Goal: Information Seeking & Learning: Find specific fact

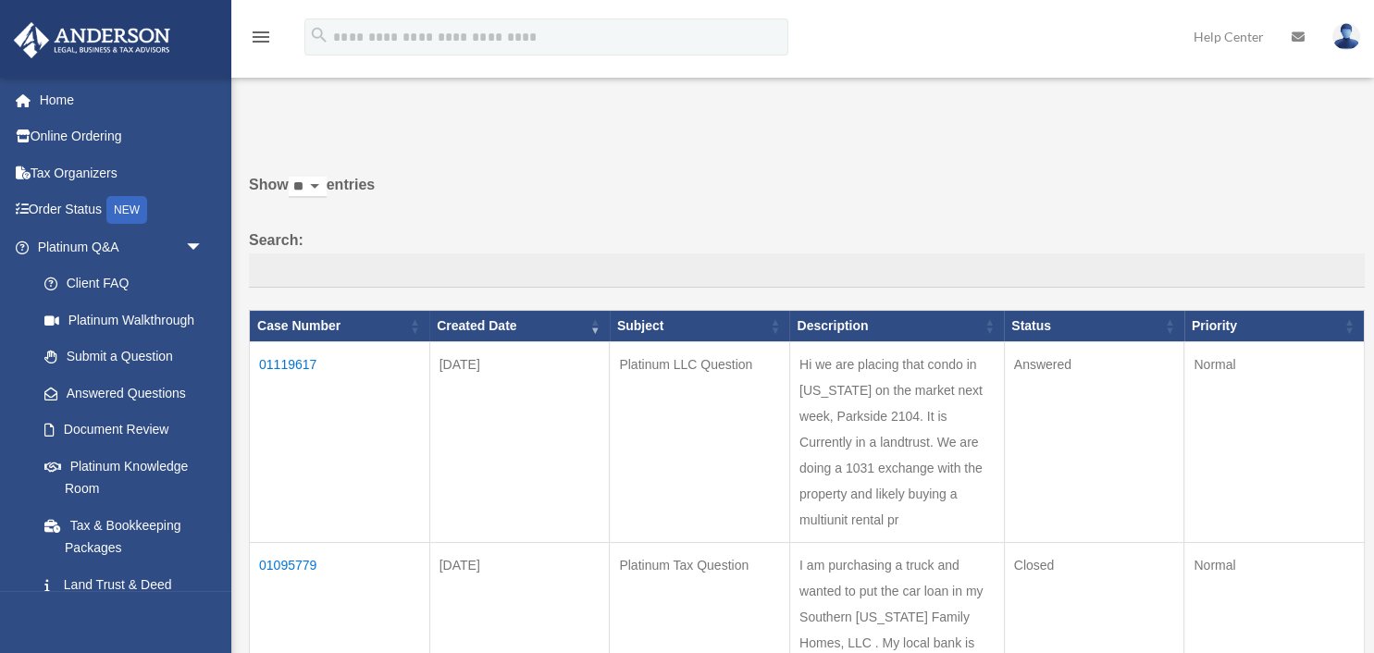
click at [283, 354] on td "01119617" at bounding box center [340, 442] width 180 height 201
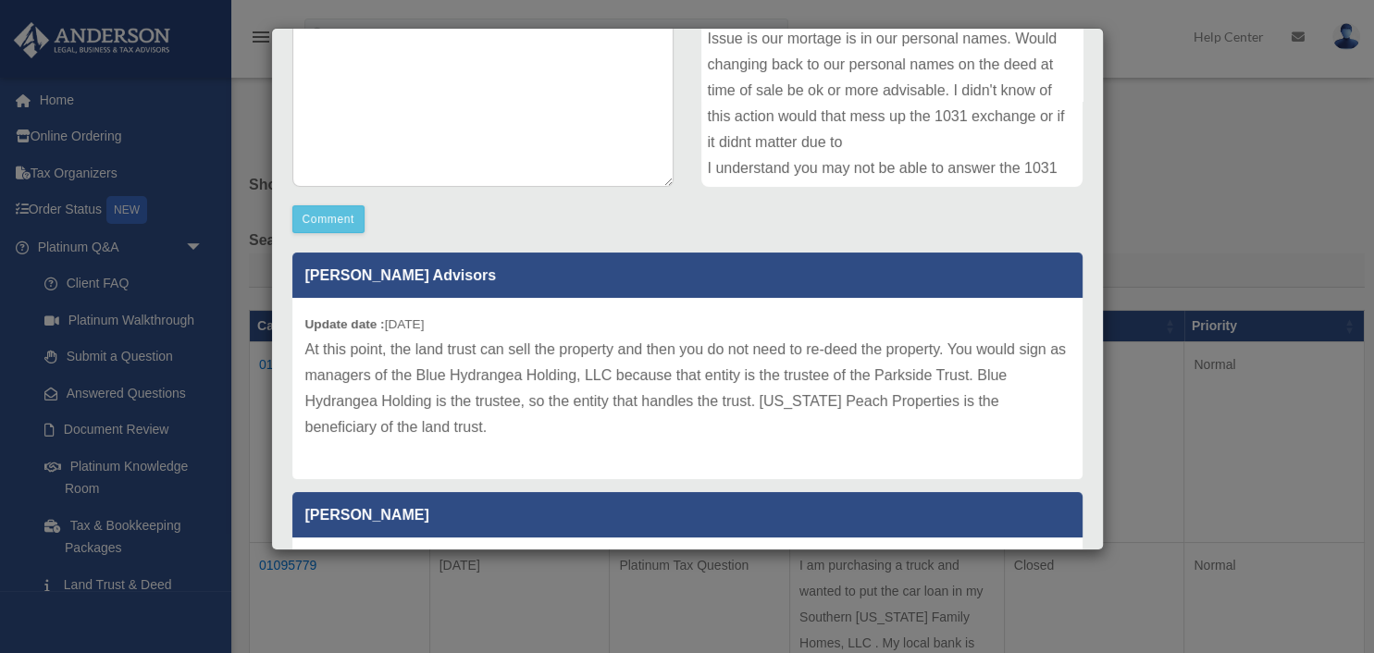
scroll to position [391, 0]
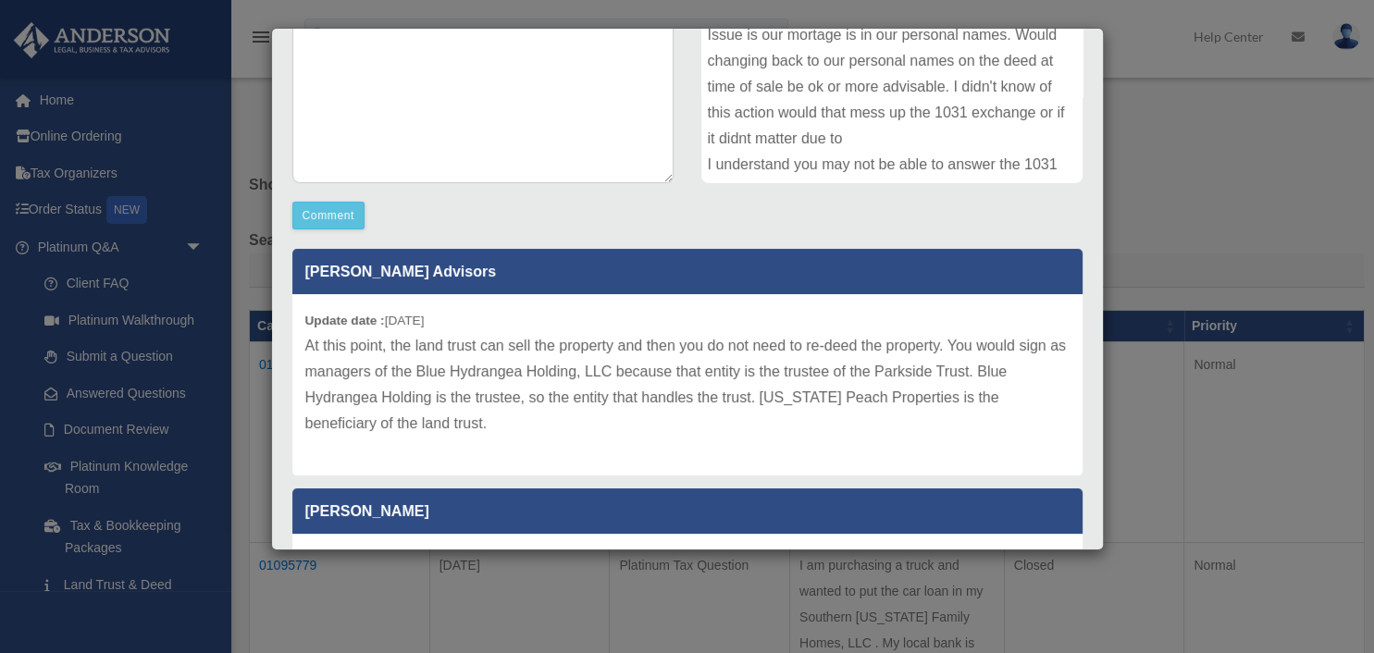
click at [431, 427] on p "At this point, the land trust can sell the property and then you do not need to…" at bounding box center [687, 385] width 764 height 104
drag, startPoint x: 402, startPoint y: 425, endPoint x: 388, endPoint y: 419, distance: 15.0
click at [388, 419] on p "At this point, the land trust can sell the property and then you do not need to…" at bounding box center [687, 385] width 764 height 104
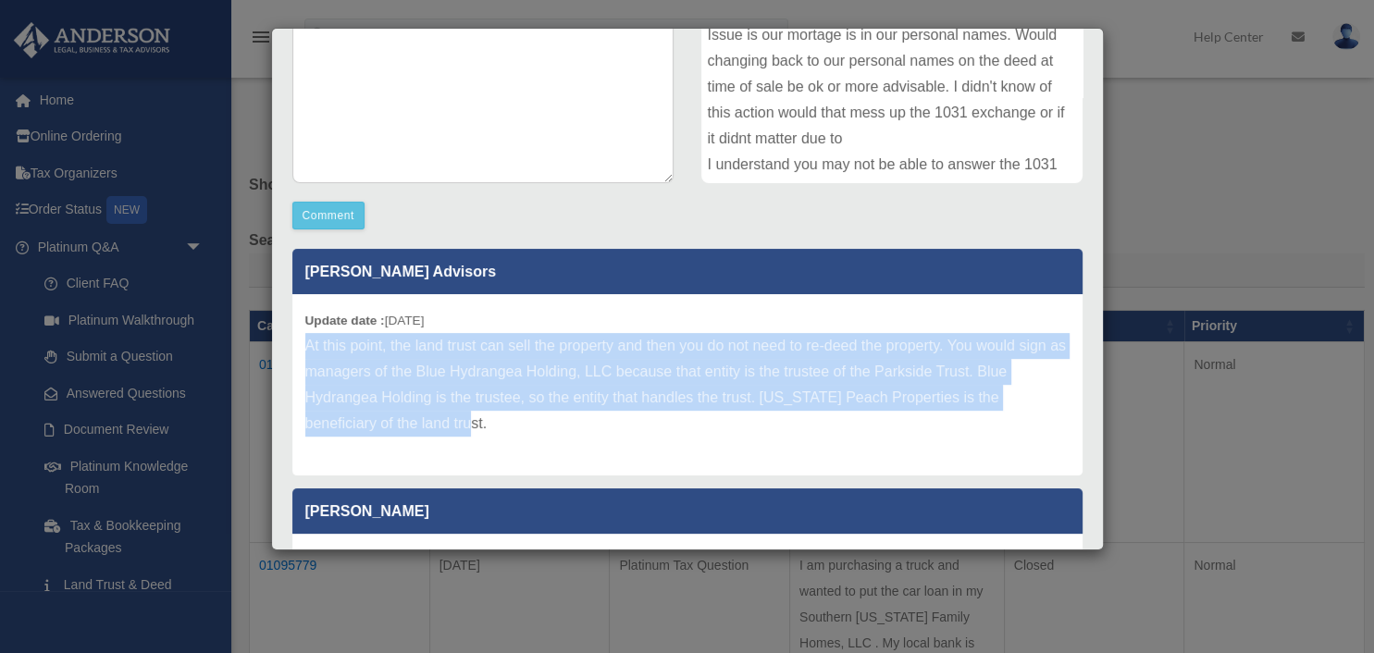
drag, startPoint x: 400, startPoint y: 420, endPoint x: 304, endPoint y: 343, distance: 122.4
click at [304, 343] on div "Update date : [DATE] At this point, the land trust can sell the property and th…" at bounding box center [687, 384] width 790 height 181
copy p "At this point, the land trust can sell the property and then you do not need to…"
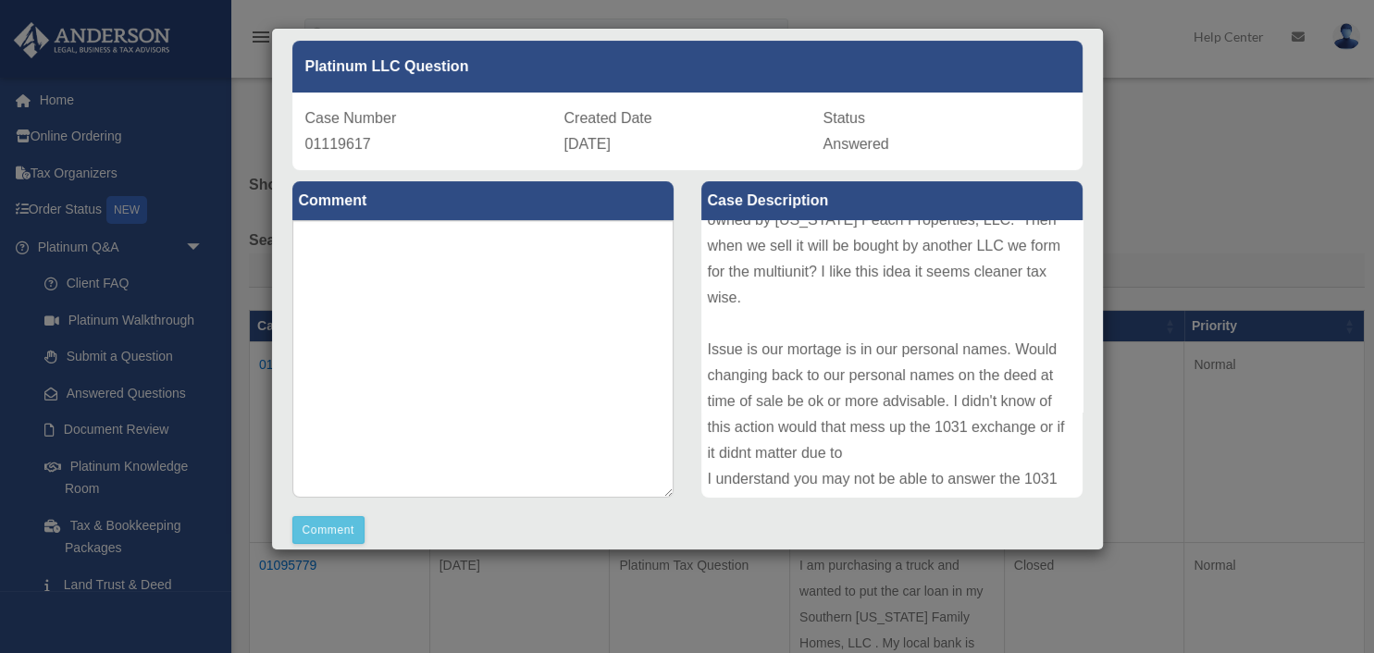
scroll to position [0, 0]
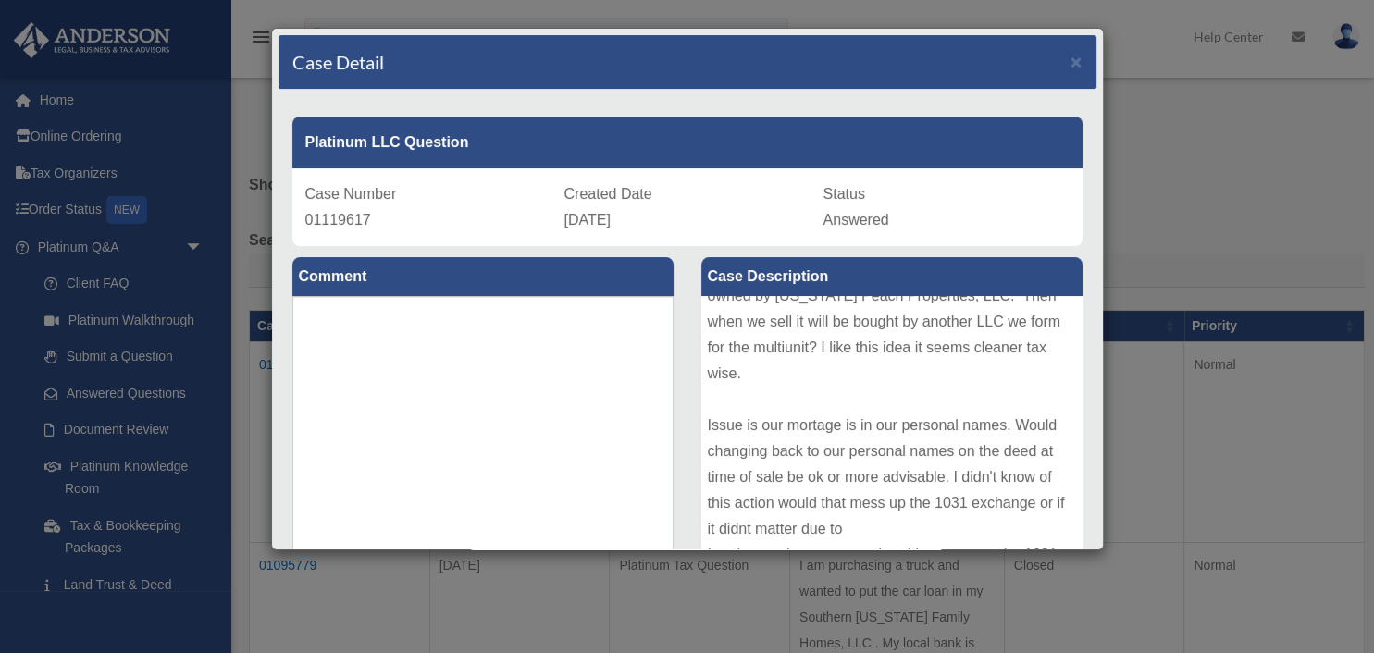
click at [845, 403] on div "Hi we are placing that condo in [US_STATE] on the market next week, Parkside 21…" at bounding box center [892, 435] width 381 height 278
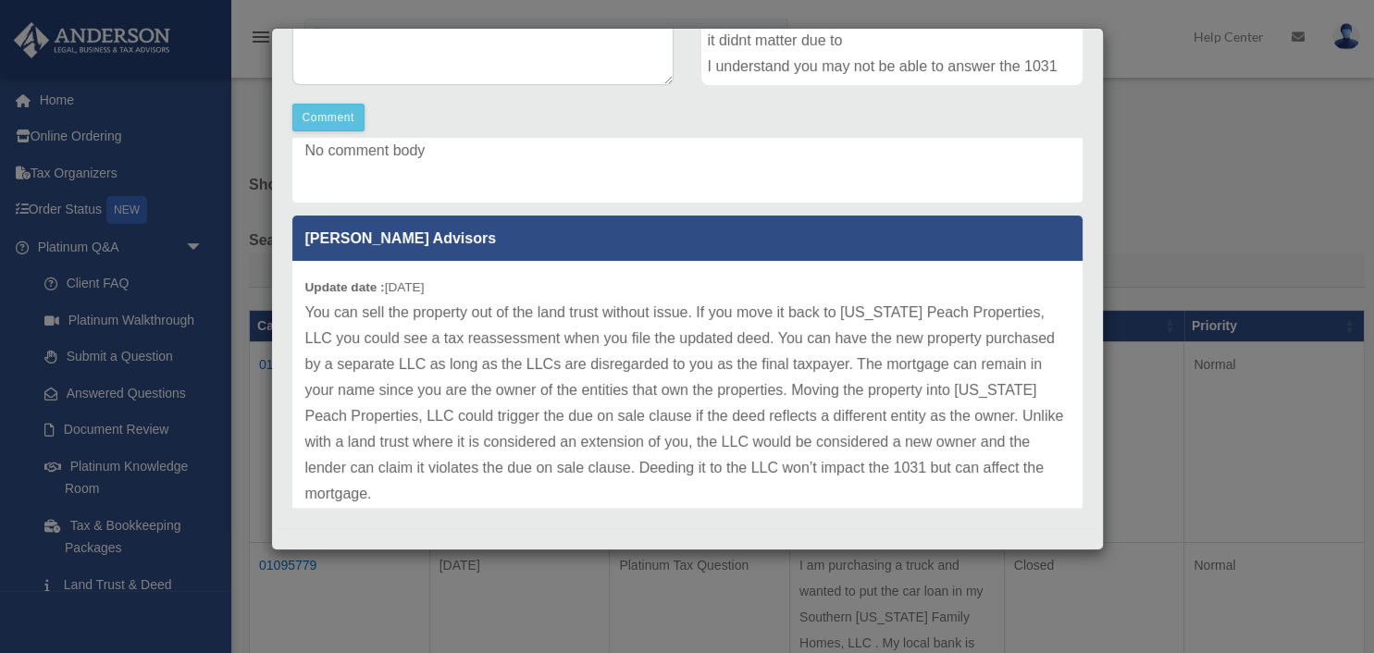
scroll to position [511, 0]
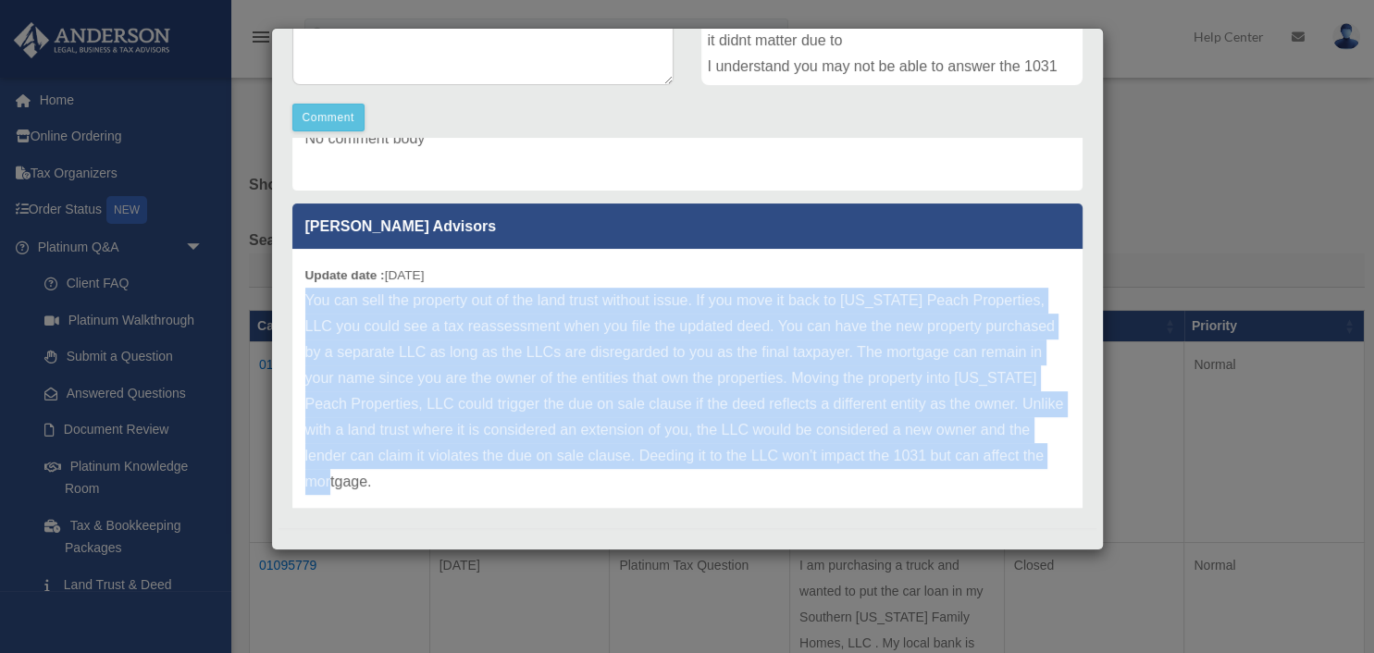
drag, startPoint x: 1049, startPoint y: 460, endPoint x: 301, endPoint y: 302, distance: 764.4
click at [301, 302] on div "Update date : [DATE] You can sell the property out of the land trust without is…" at bounding box center [687, 391] width 790 height 285
copy p "You can sell the property out of the land trust without issue. If you move it b…"
